Goal: Ask a question

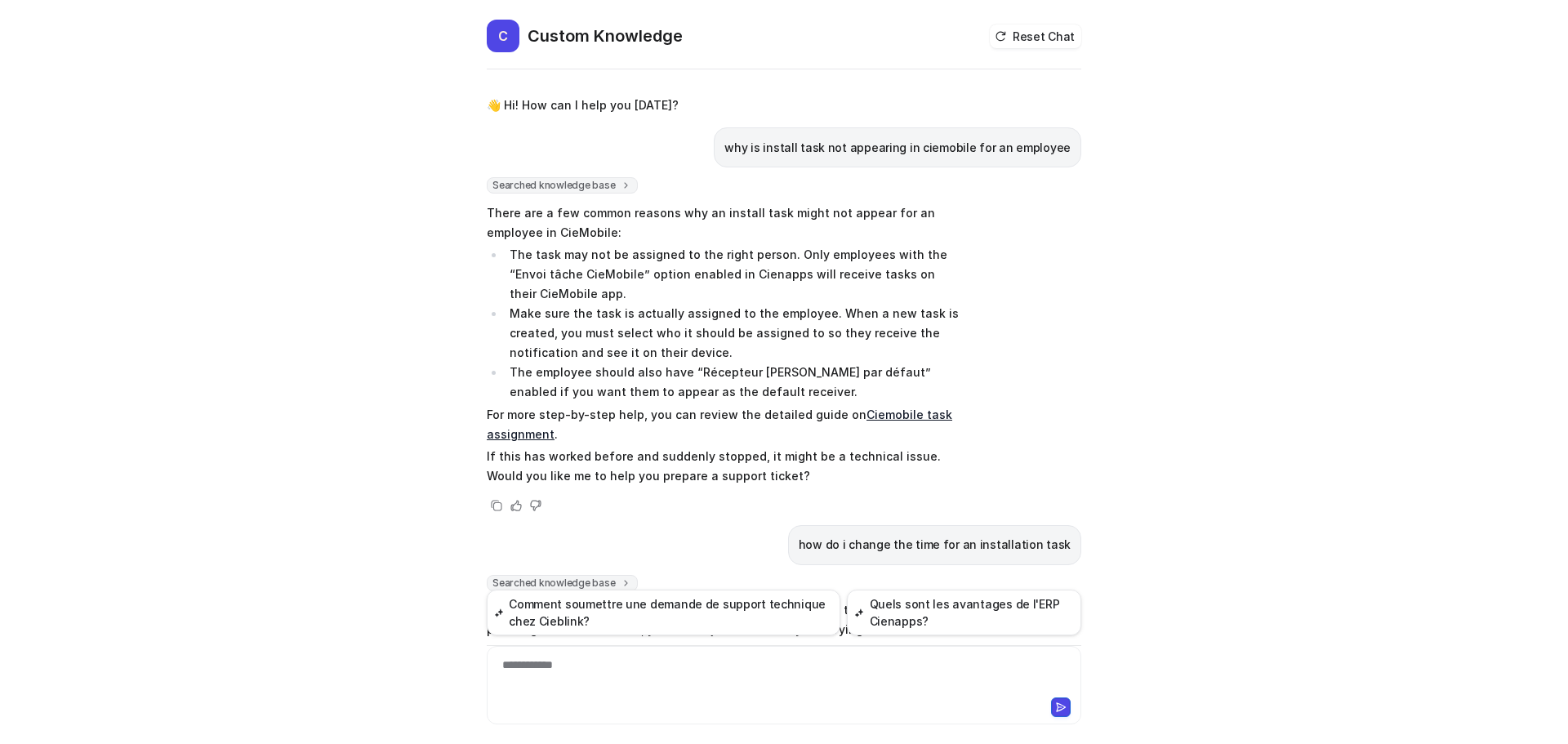
scroll to position [449, 0]
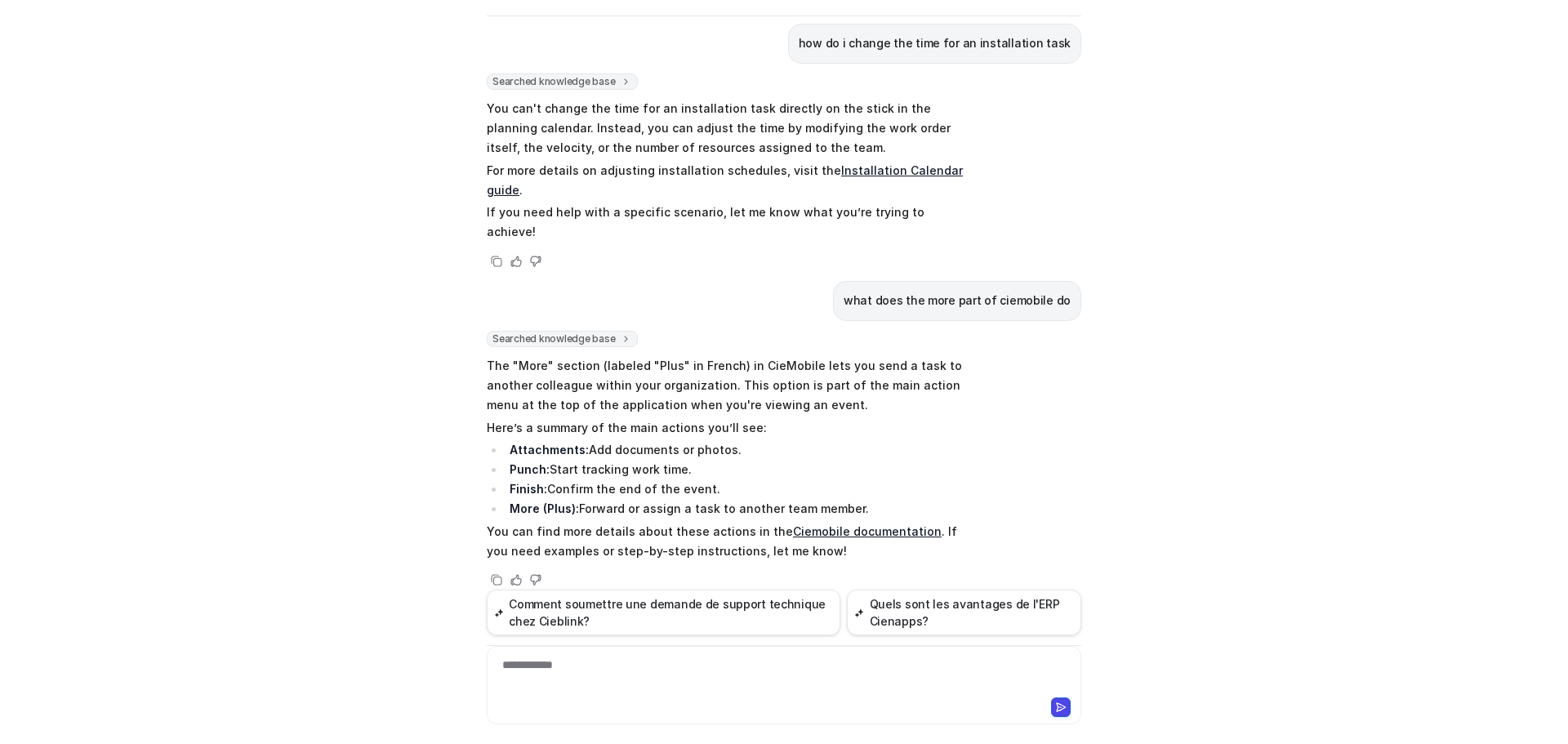
click at [517, 668] on div "**********" at bounding box center [784, 675] width 586 height 38
click at [561, 664] on div "***" at bounding box center [784, 675] width 586 height 38
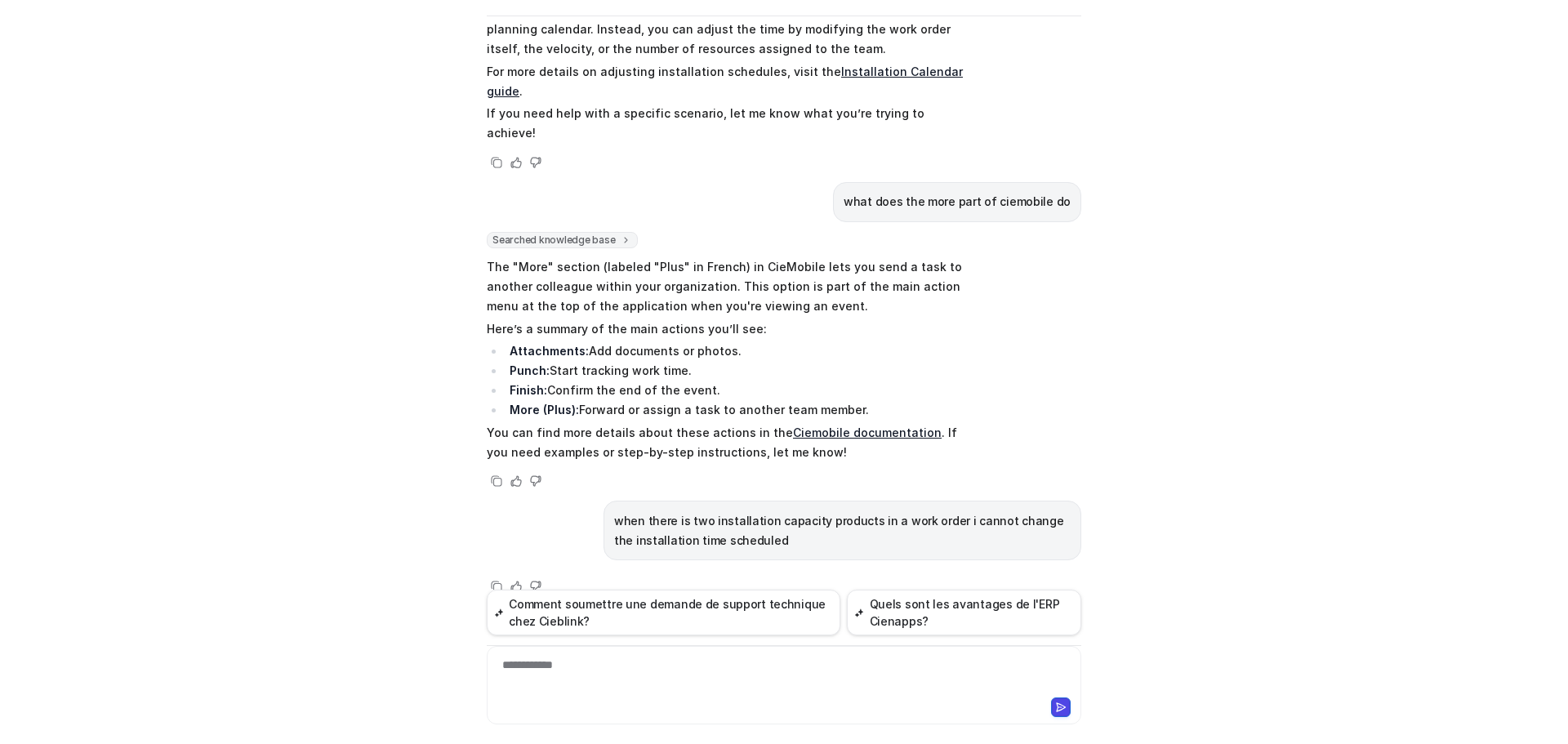
scroll to position [554, 0]
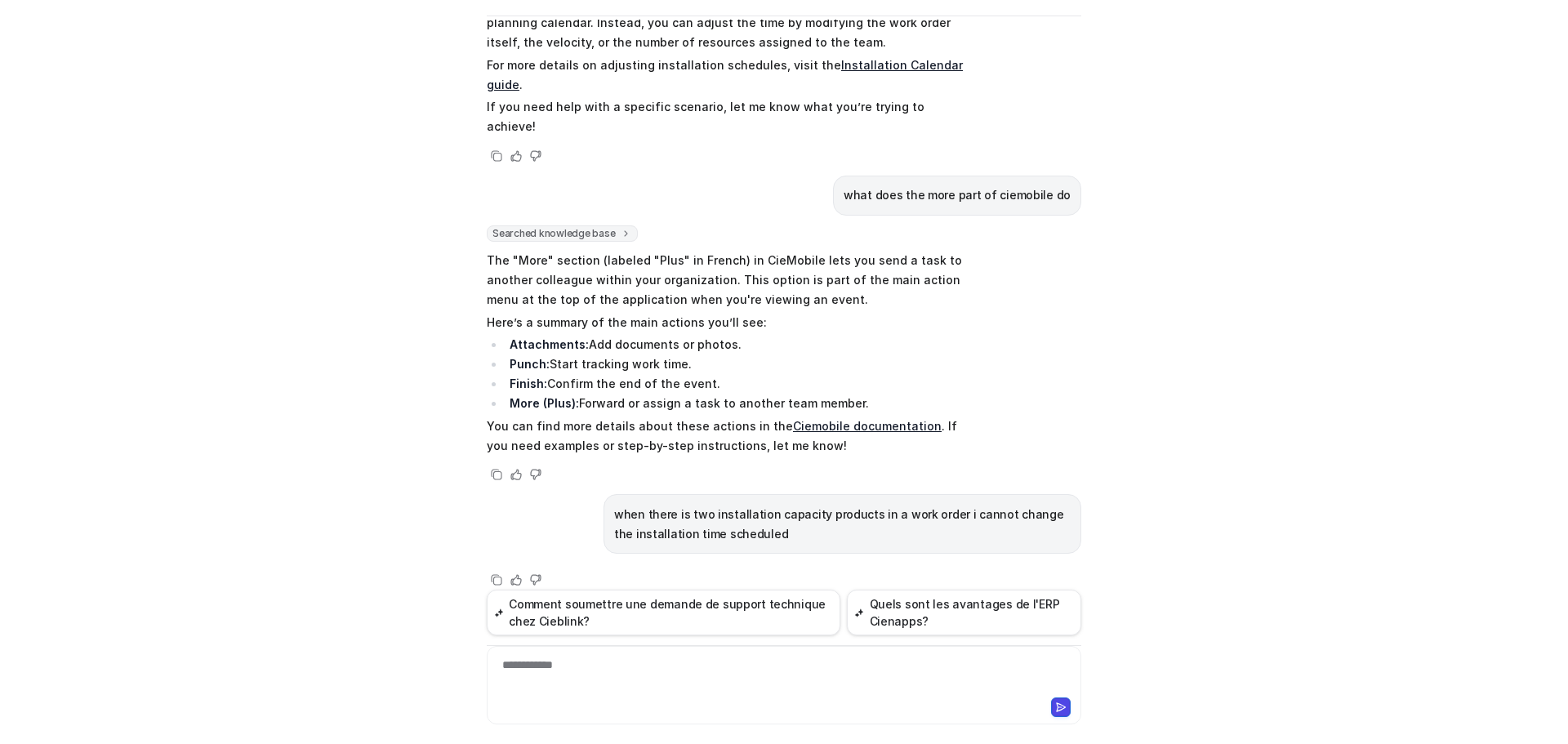
click at [753, 516] on p "when there is two installation capacity products in a work order i cannot chang…" at bounding box center [843, 524] width 456 height 39
click at [711, 509] on p "when there is two installation capacity products in a work order i cannot chang…" at bounding box center [843, 524] width 456 height 39
click at [747, 517] on p "when there is two installation capacity products in a work order i cannot chang…" at bounding box center [843, 524] width 456 height 39
drag, startPoint x: 758, startPoint y: 515, endPoint x: 746, endPoint y: 510, distance: 13.0
click at [746, 510] on p "when there is two installation capacity products in a work order i cannot chang…" at bounding box center [843, 524] width 456 height 39
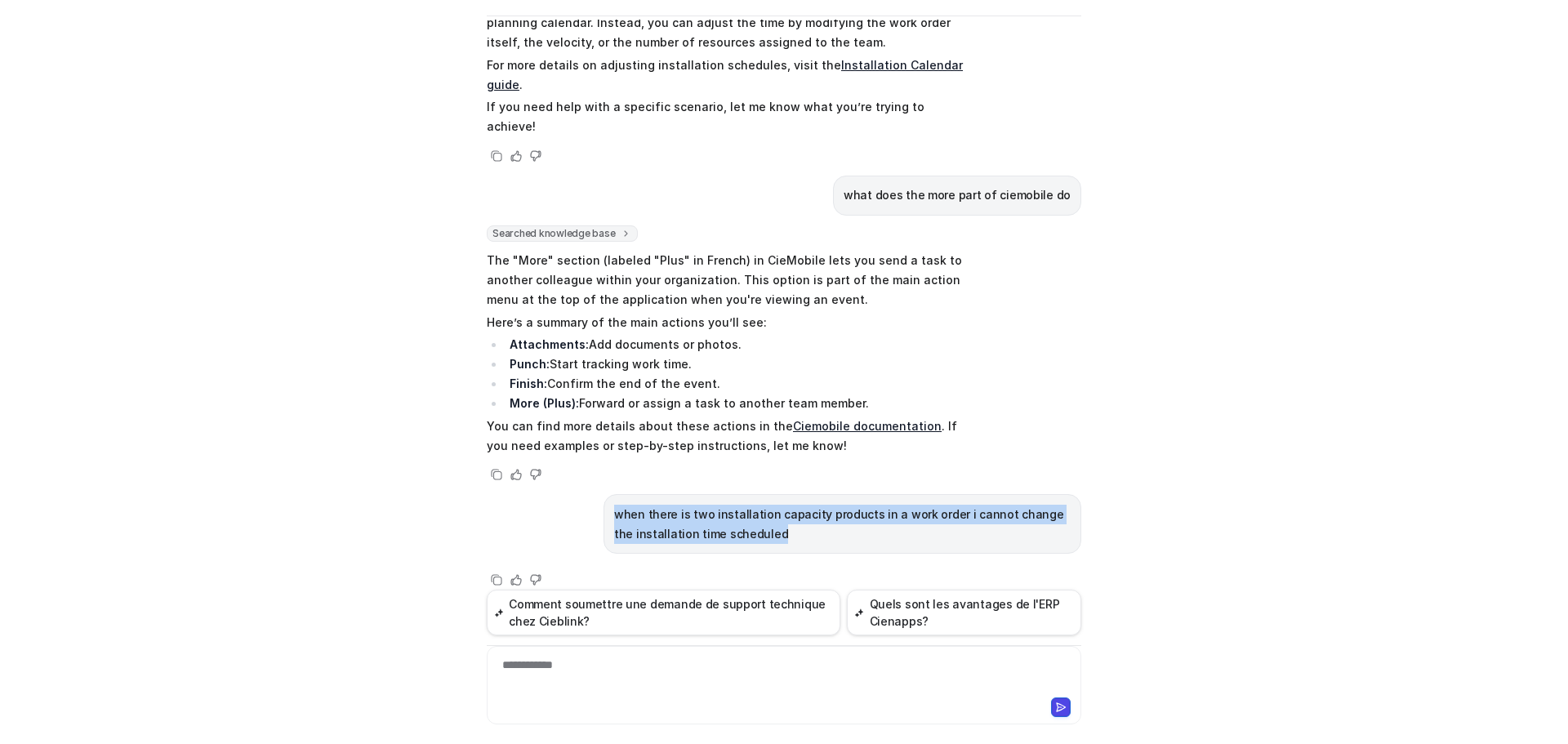
drag, startPoint x: 608, startPoint y: 493, endPoint x: 720, endPoint y: 514, distance: 114.0
click at [780, 528] on div "when there is two installation capacity products in a work order i cannot chang…" at bounding box center [843, 523] width 478 height 60
copy p "when there is two installation capacity products in a work order i cannot chang…"
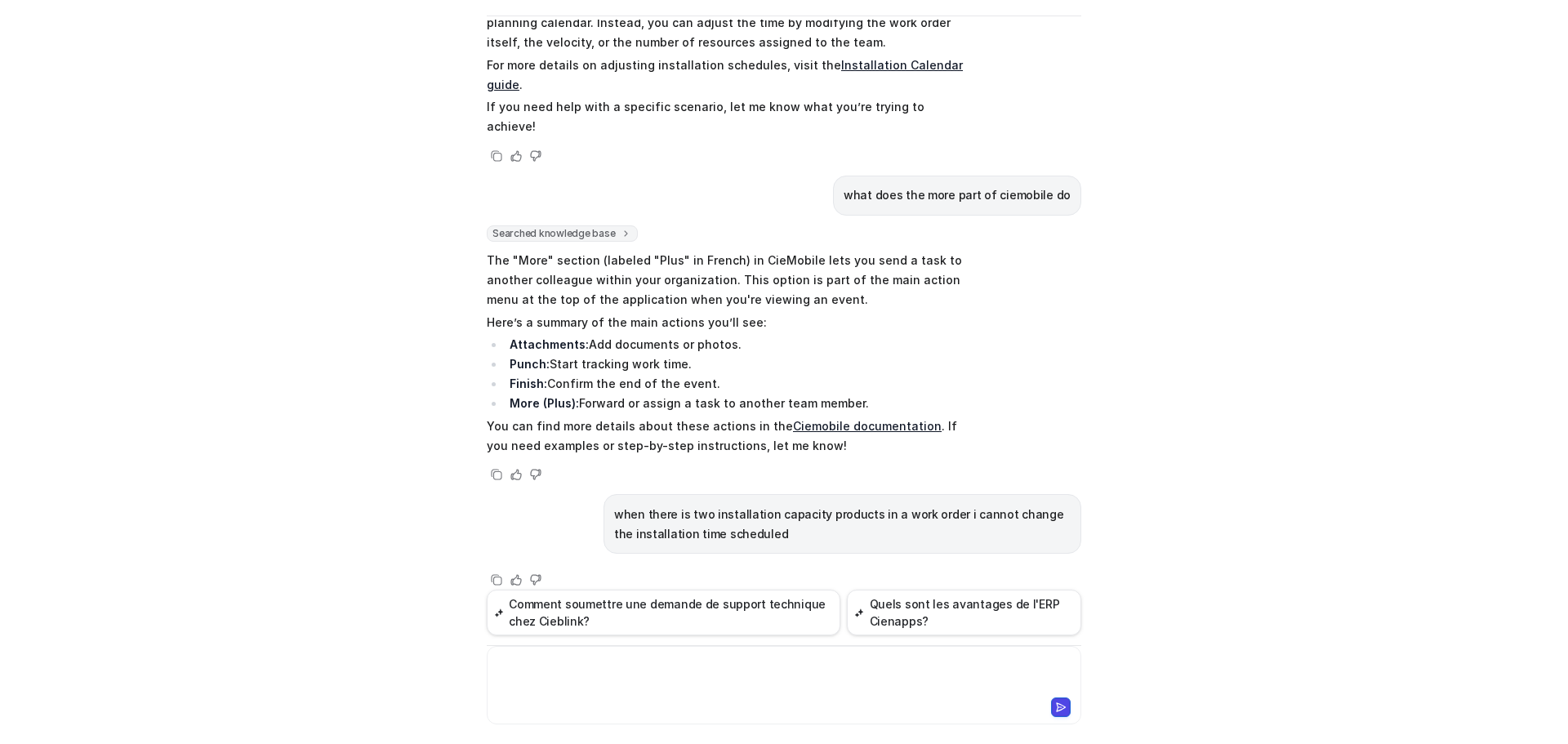
click at [539, 673] on div at bounding box center [784, 675] width 586 height 38
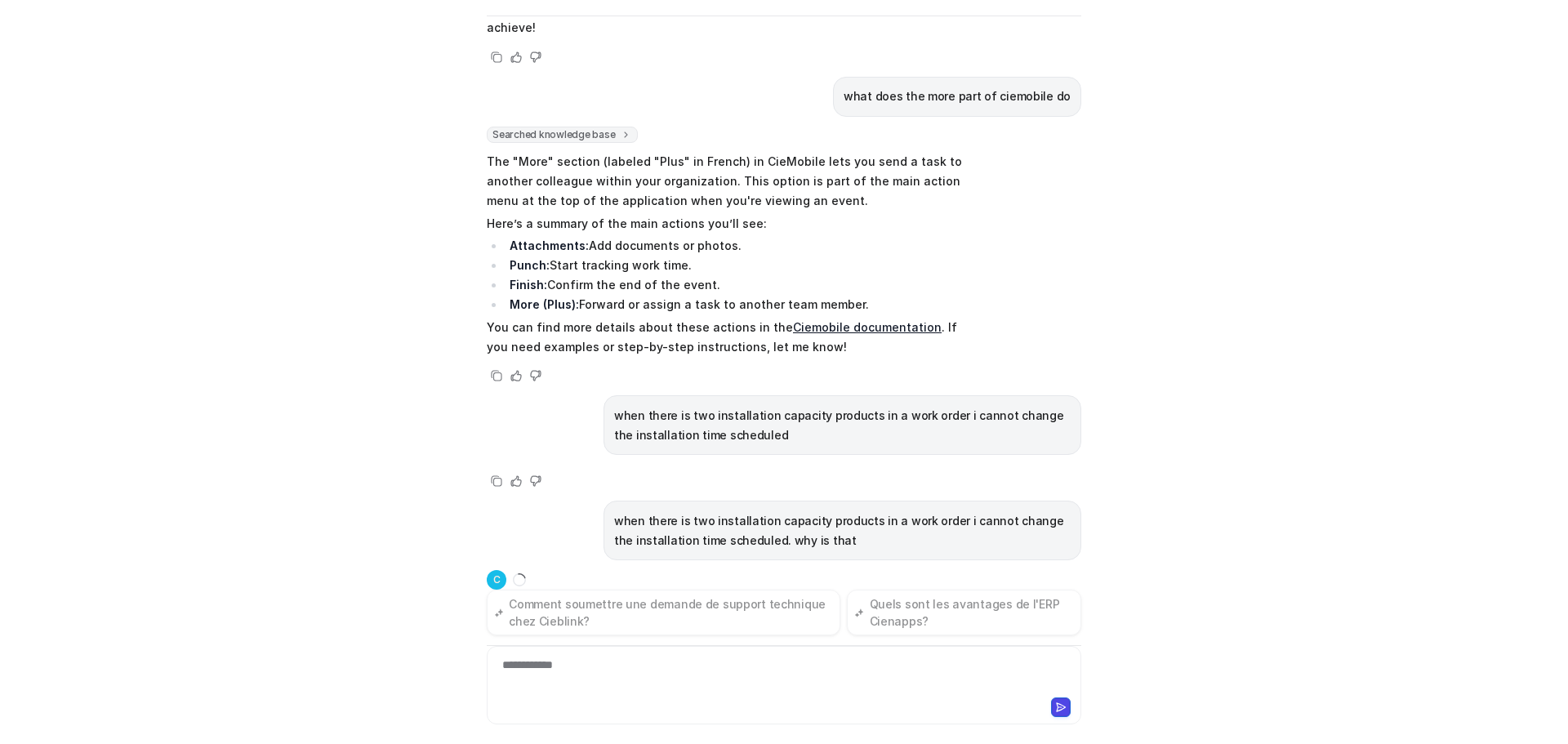
scroll to position [660, 0]
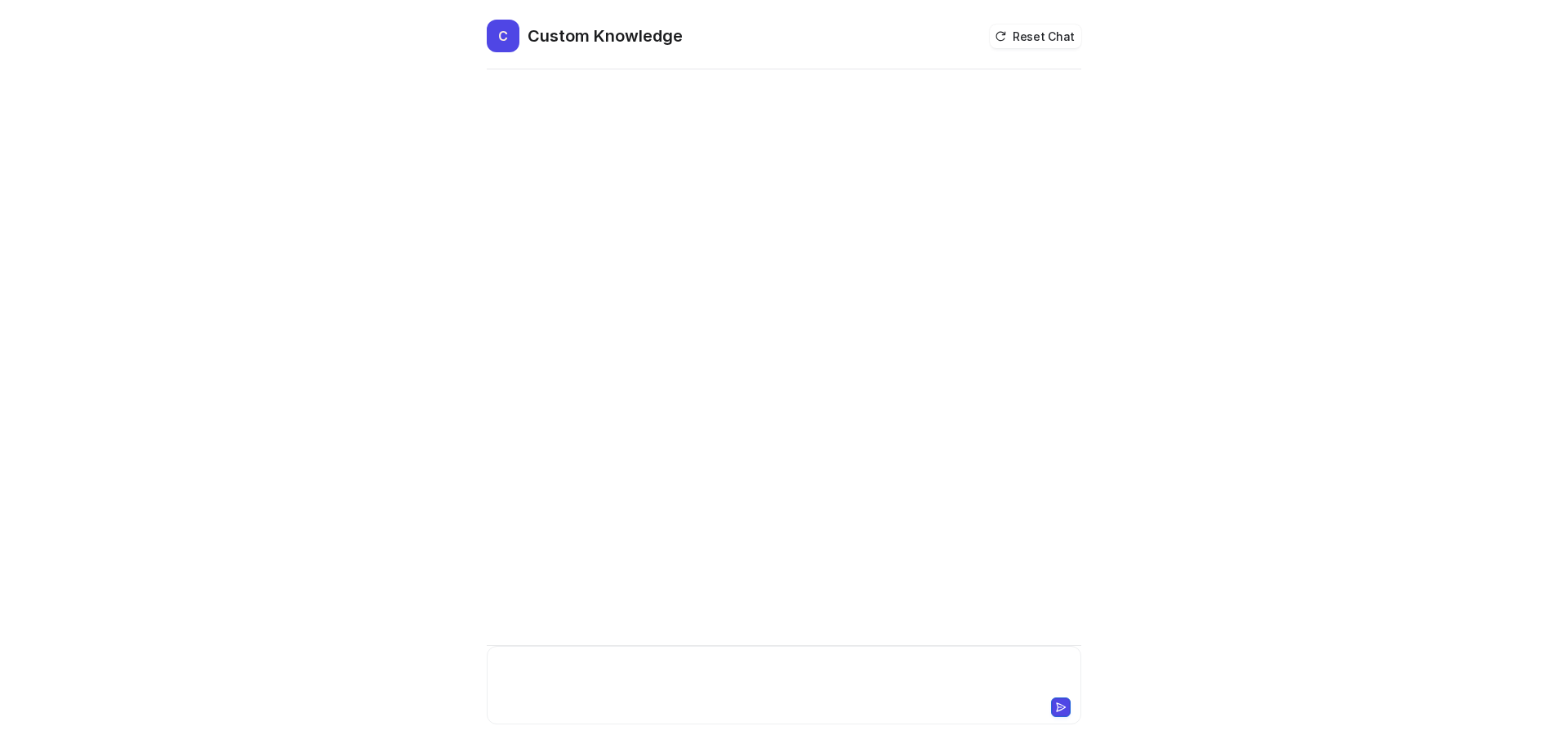
click at [516, 662] on div at bounding box center [784, 675] width 586 height 38
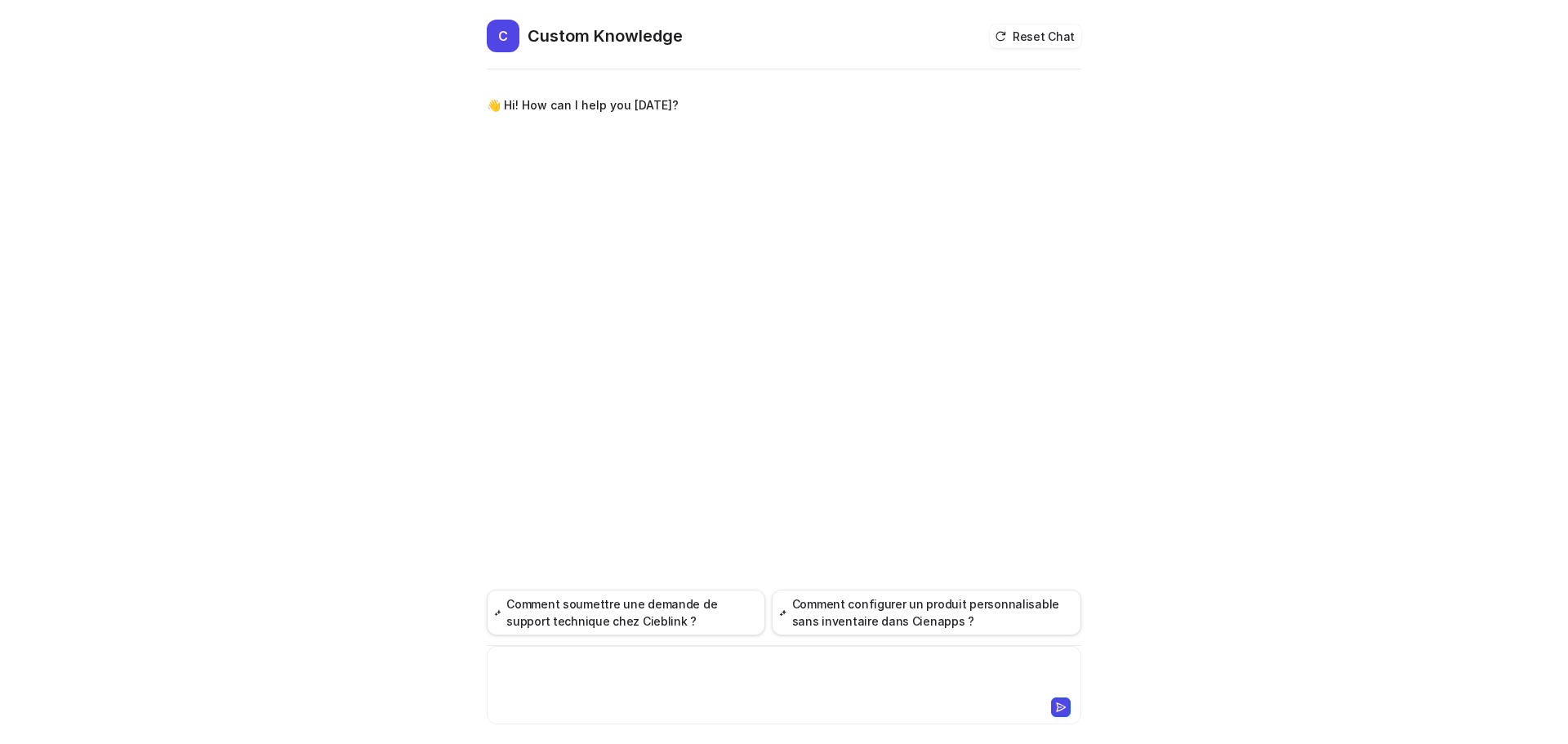
paste div
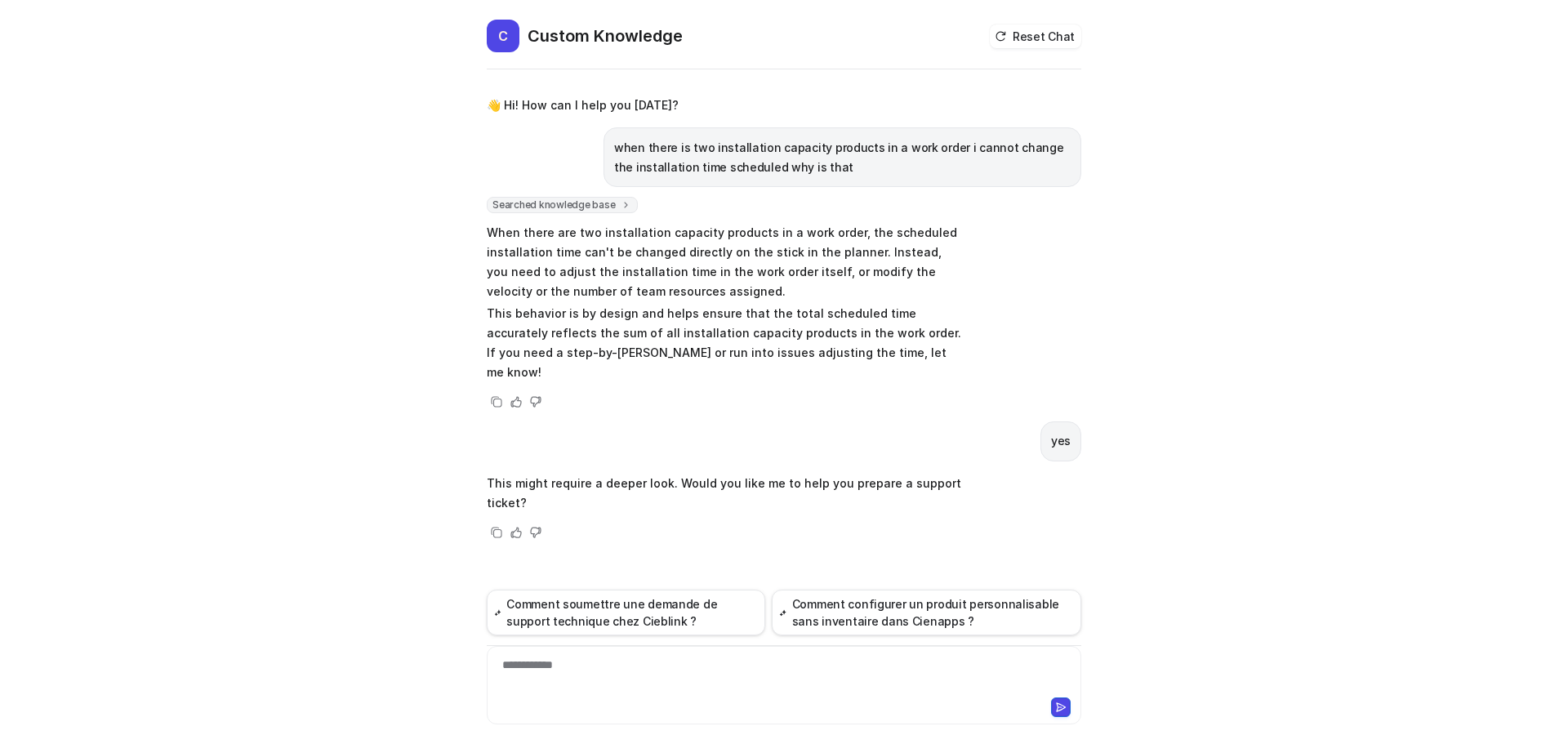
click at [758, 344] on p "This behavior is by design and helps ensure that the total scheduled time accur…" at bounding box center [725, 344] width 478 height 79
drag, startPoint x: 489, startPoint y: 353, endPoint x: 791, endPoint y: 358, distance: 302.0
click at [791, 358] on p "This behavior is by design and helps ensure that the total scheduled time accur…" at bounding box center [725, 344] width 478 height 79
copy p "step-by-step guide or run into issues adjusting the time,"
click at [583, 667] on div "**********" at bounding box center [784, 675] width 586 height 38
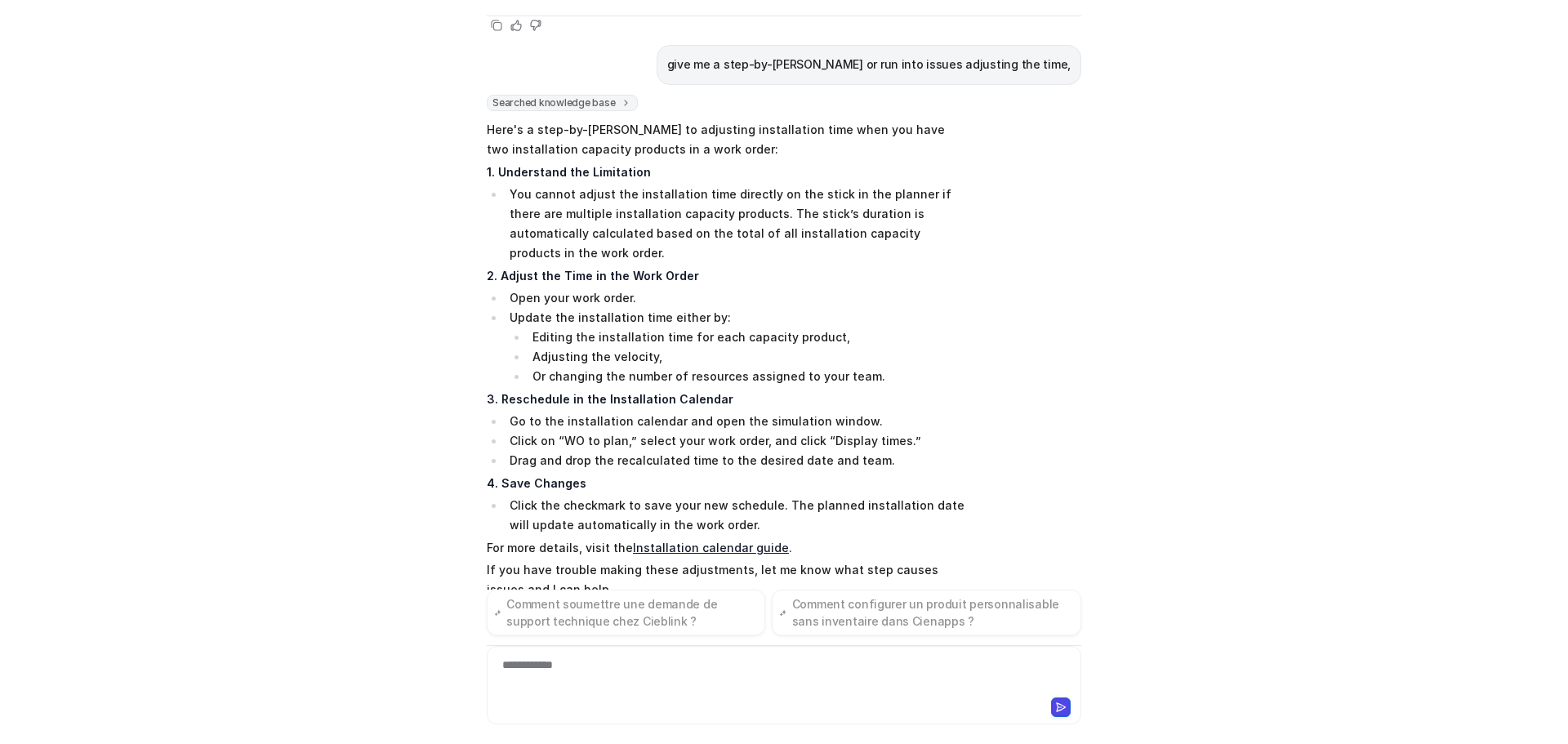
scroll to position [474, 0]
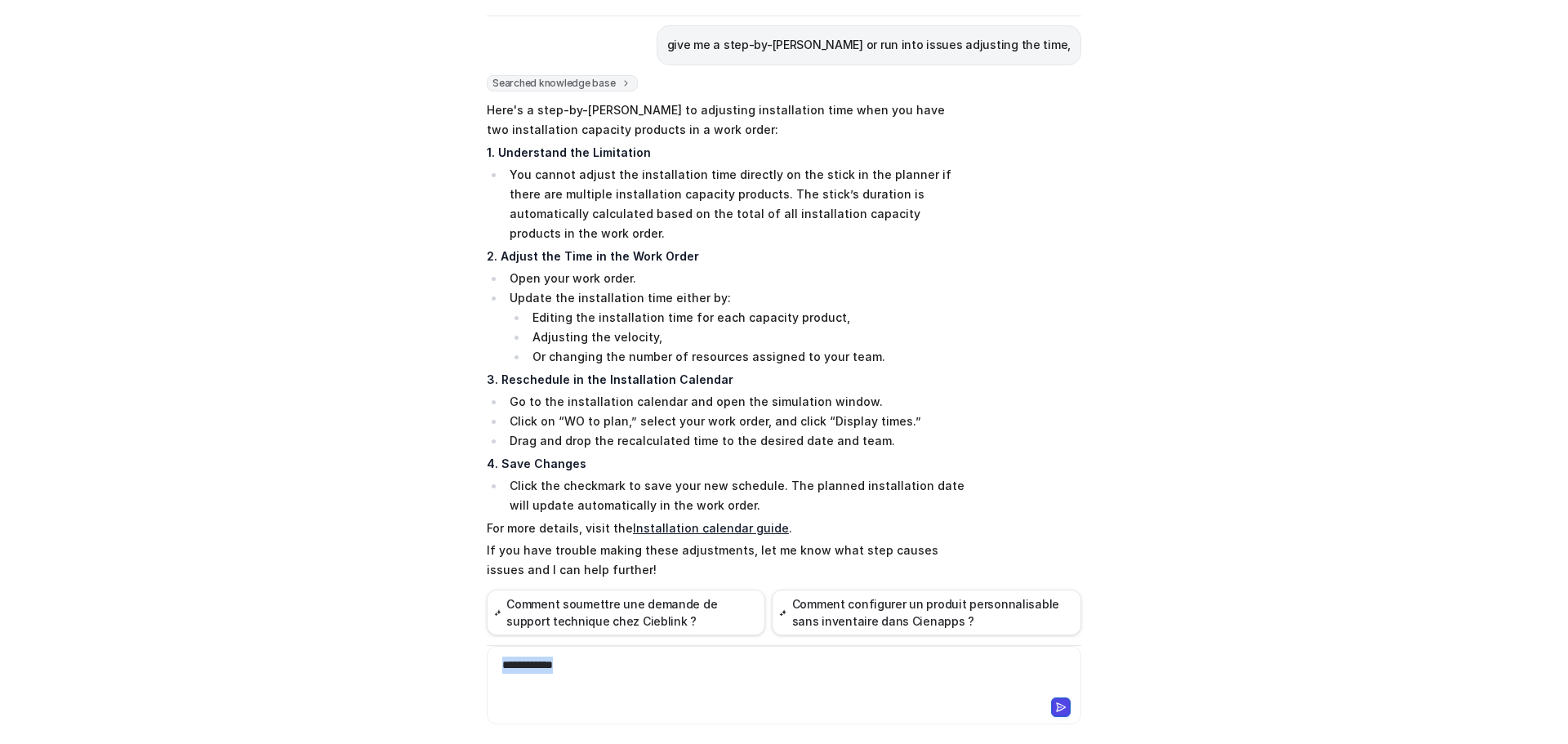
drag, startPoint x: 604, startPoint y: 679, endPoint x: 167, endPoint y: 617, distance: 441.4
click at [219, 639] on div "C Custom Knowledge Reset Chat 👋 Hi! How can I help you today? when there is two…" at bounding box center [784, 372] width 1568 height 744
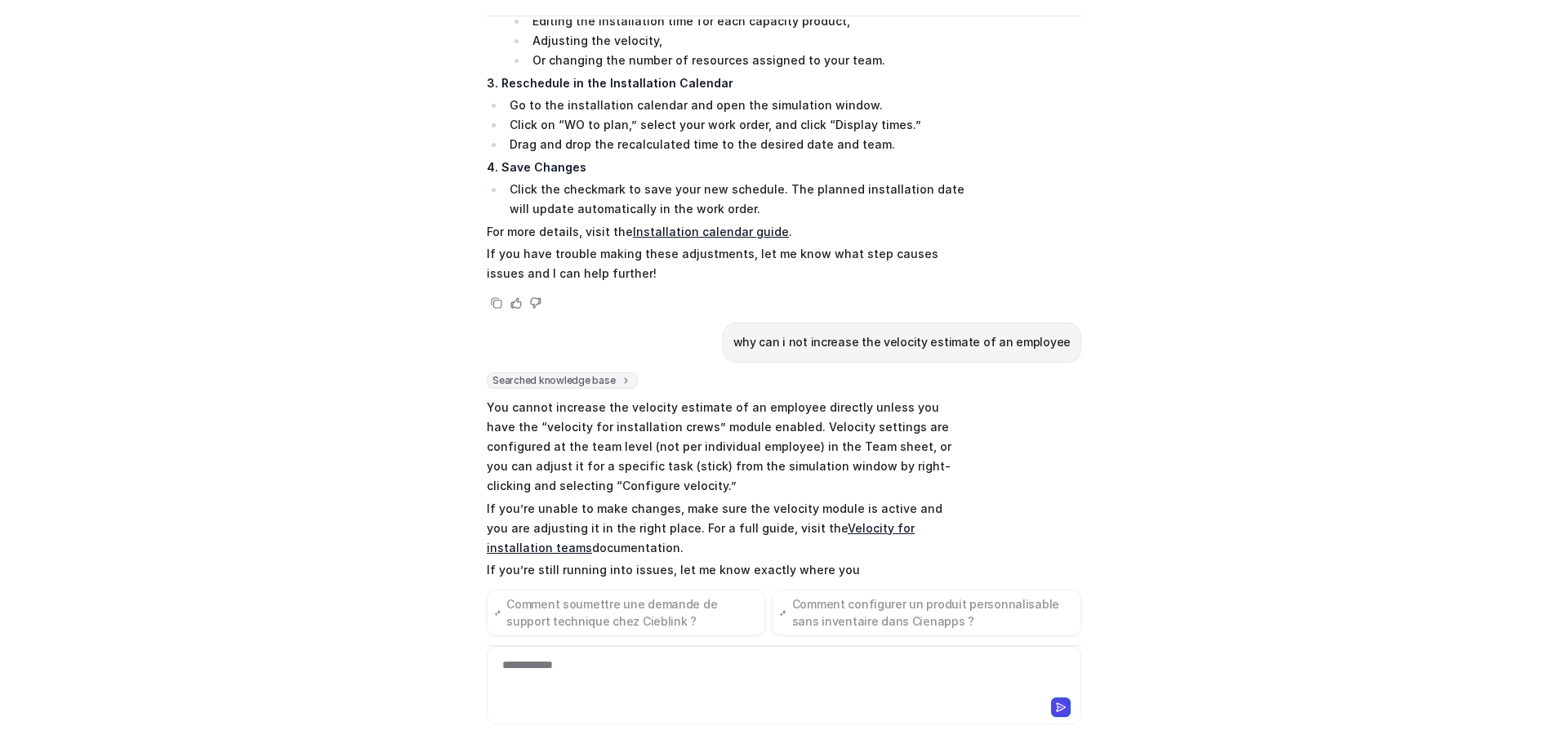
scroll to position [790, 0]
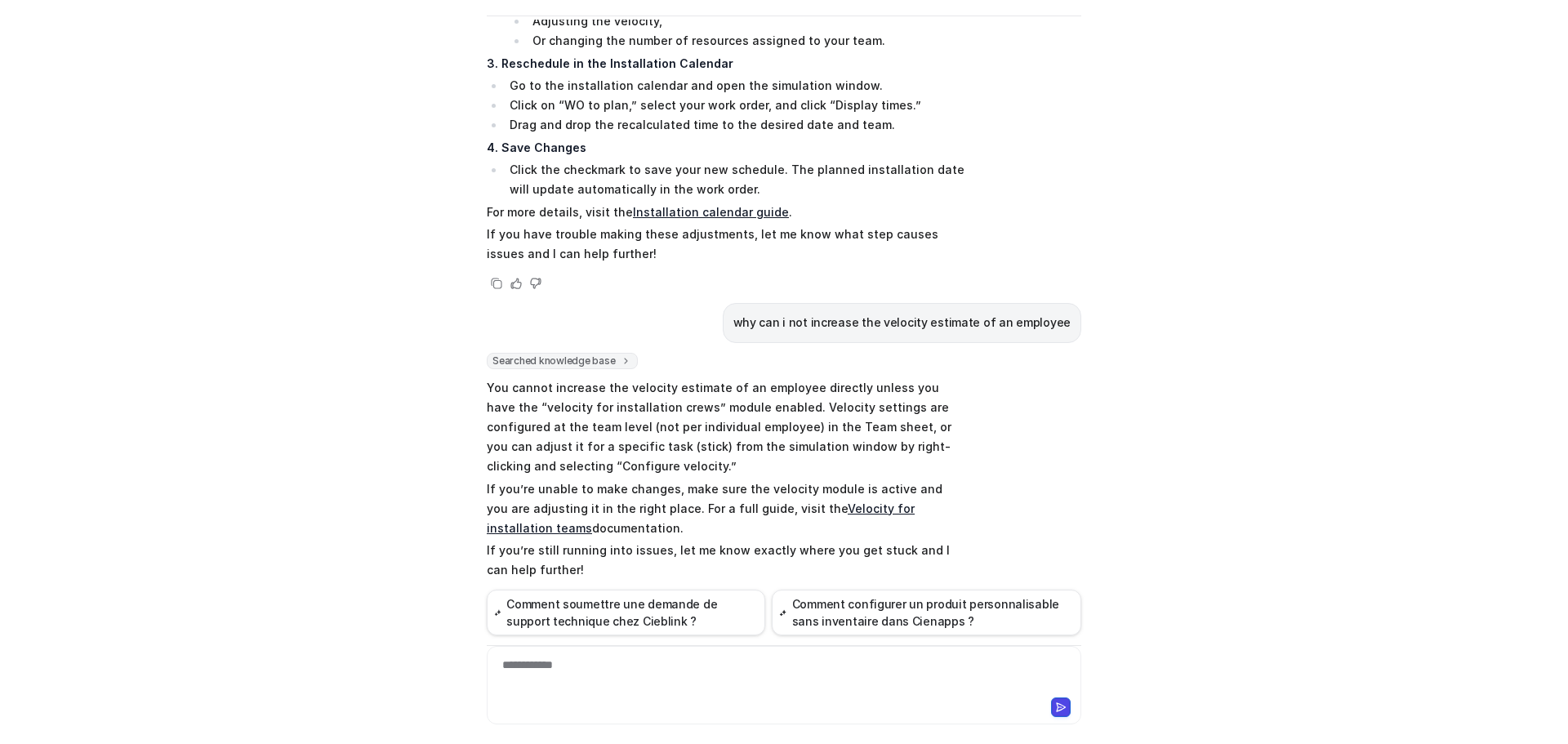
click at [884, 502] on link "Velocity for installation teams" at bounding box center [700, 519] width 428 height 34
